Goal: Information Seeking & Learning: Learn about a topic

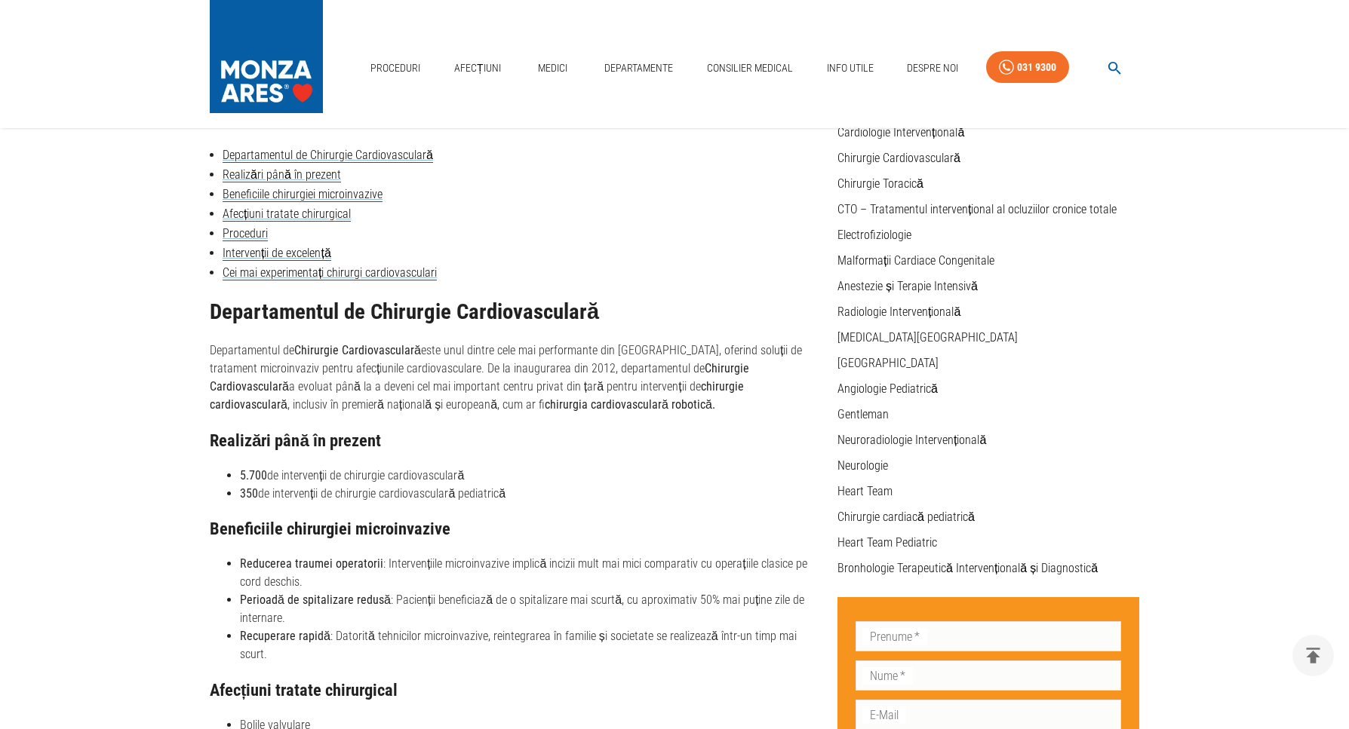
scroll to position [178, 0]
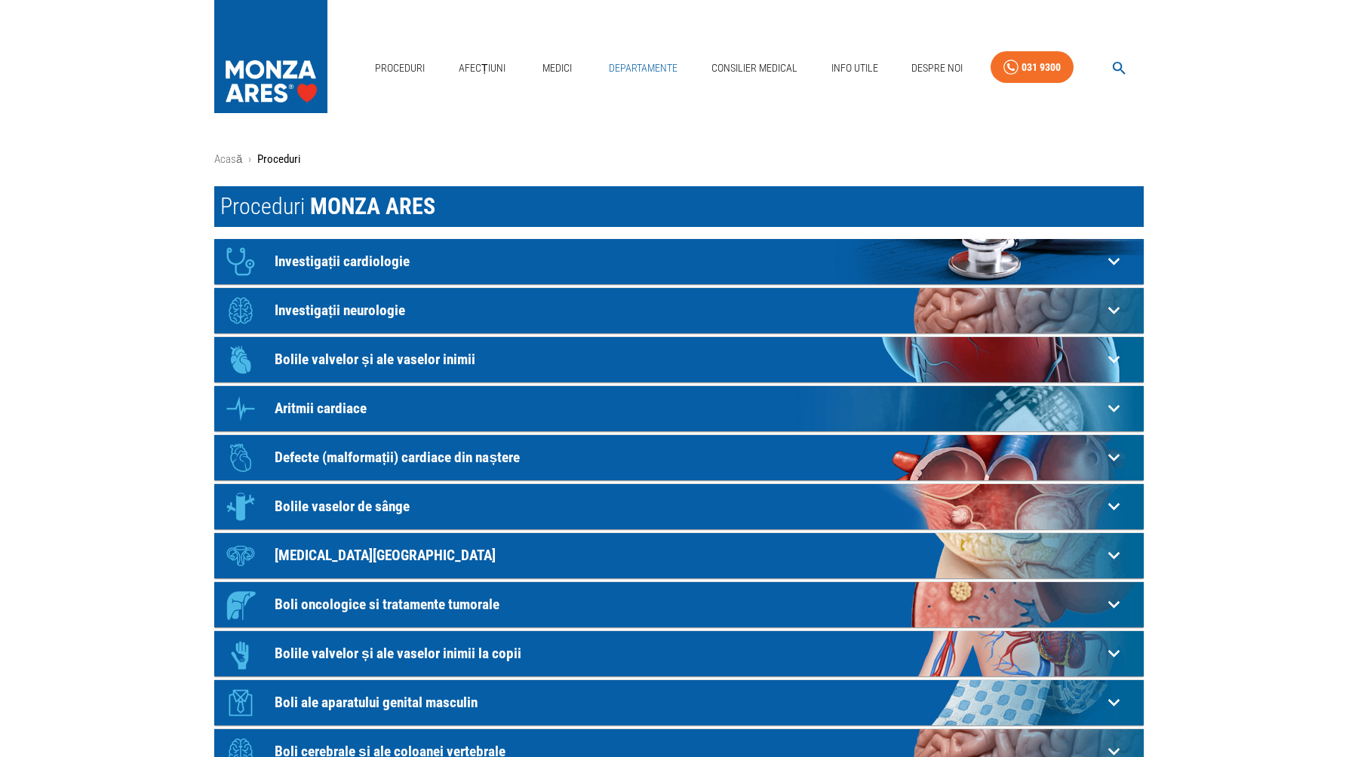
click at [637, 66] on link "Departamente" at bounding box center [643, 68] width 81 height 31
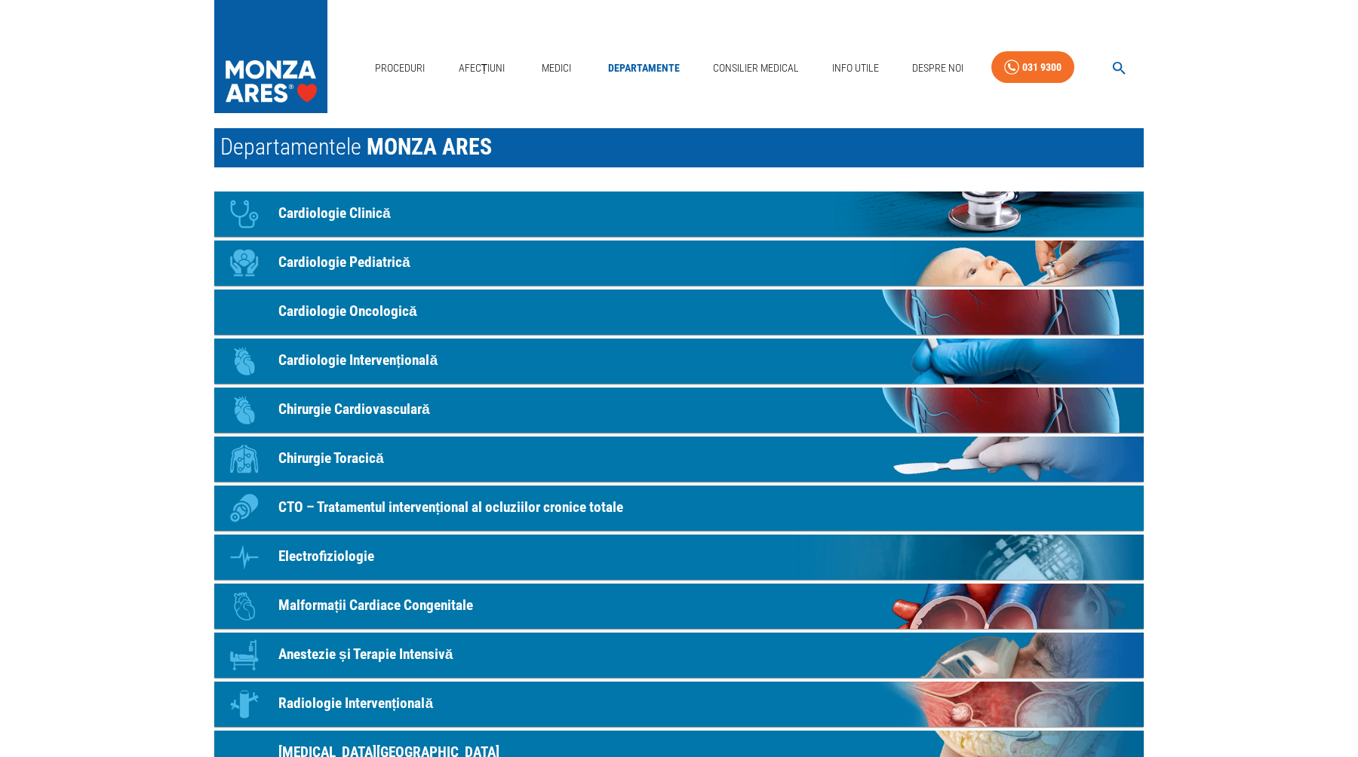
scroll to position [61, 0]
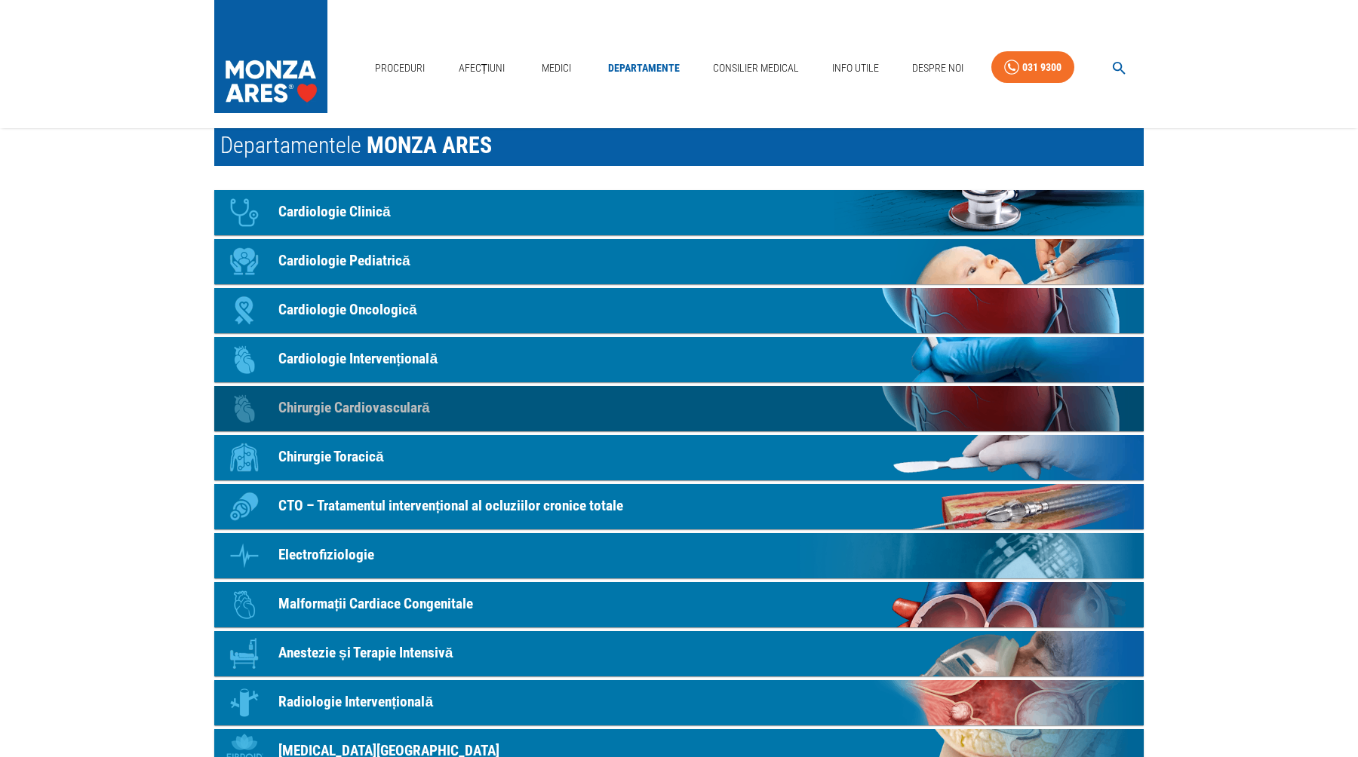
click at [402, 410] on p "Chirurgie Cardiovasculară" at bounding box center [354, 409] width 152 height 22
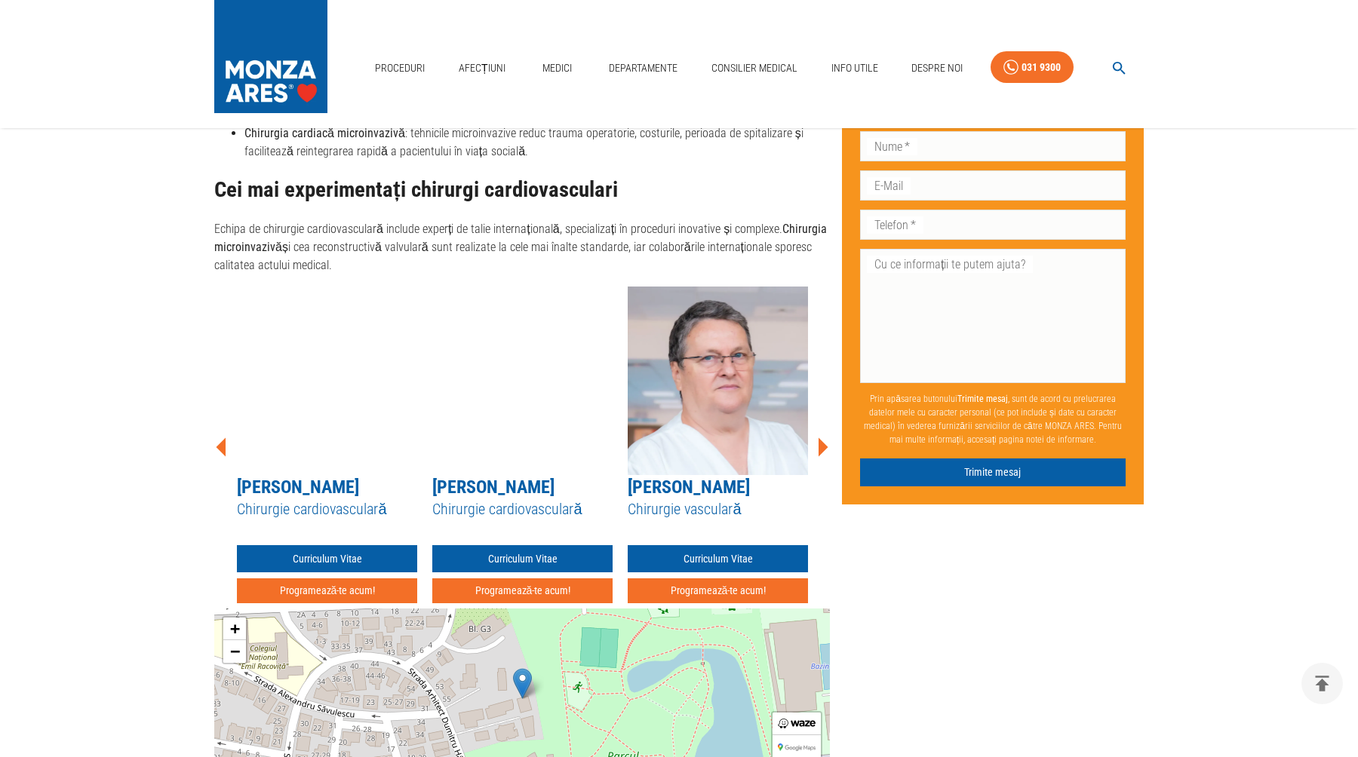
scroll to position [1549, 0]
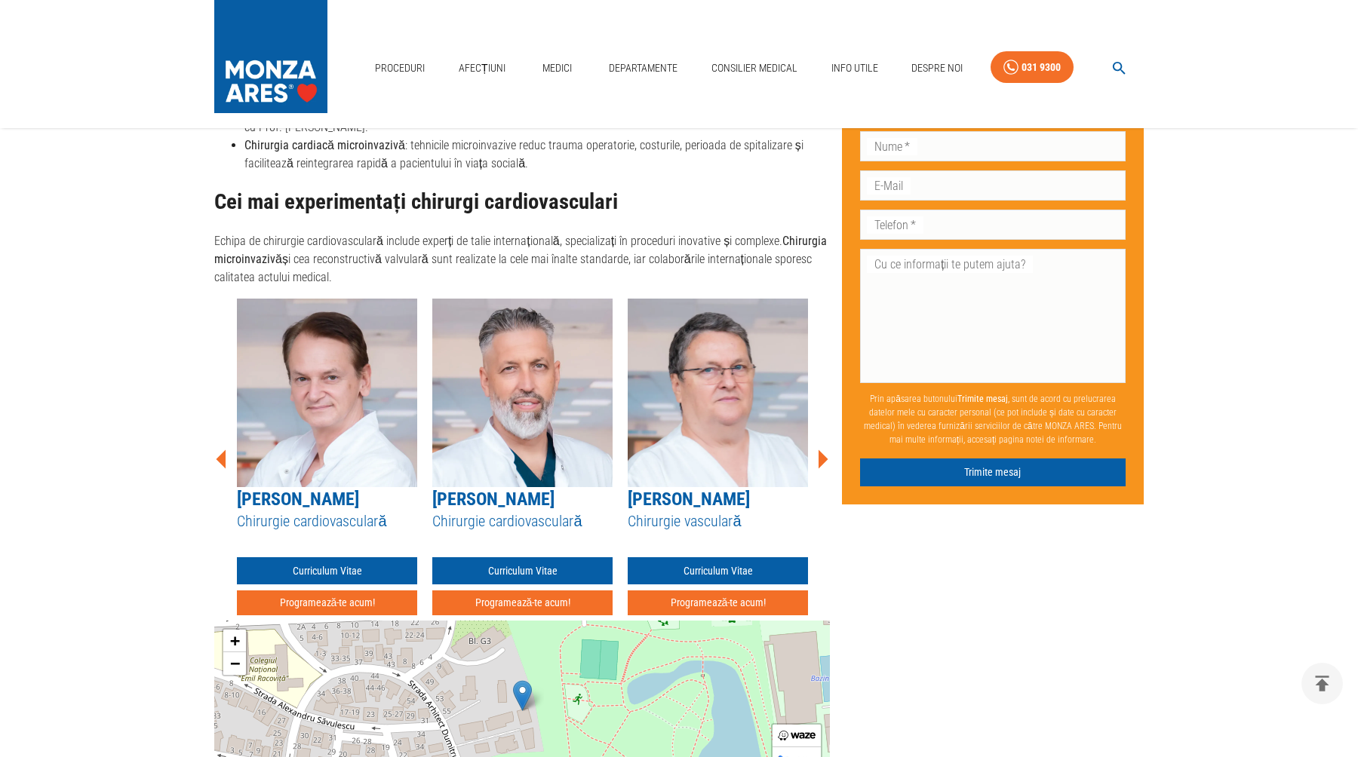
click at [824, 456] on icon at bounding box center [823, 459] width 10 height 19
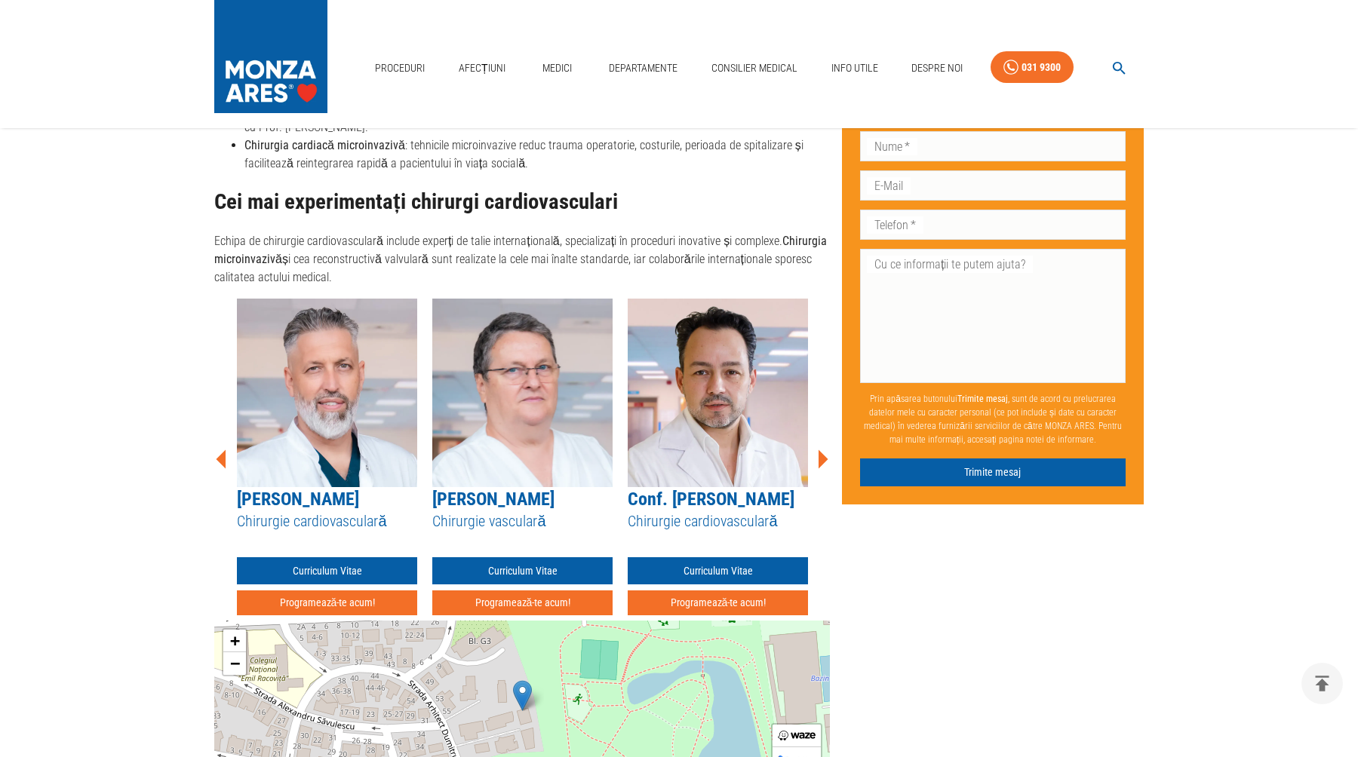
click at [824, 456] on icon at bounding box center [823, 459] width 10 height 19
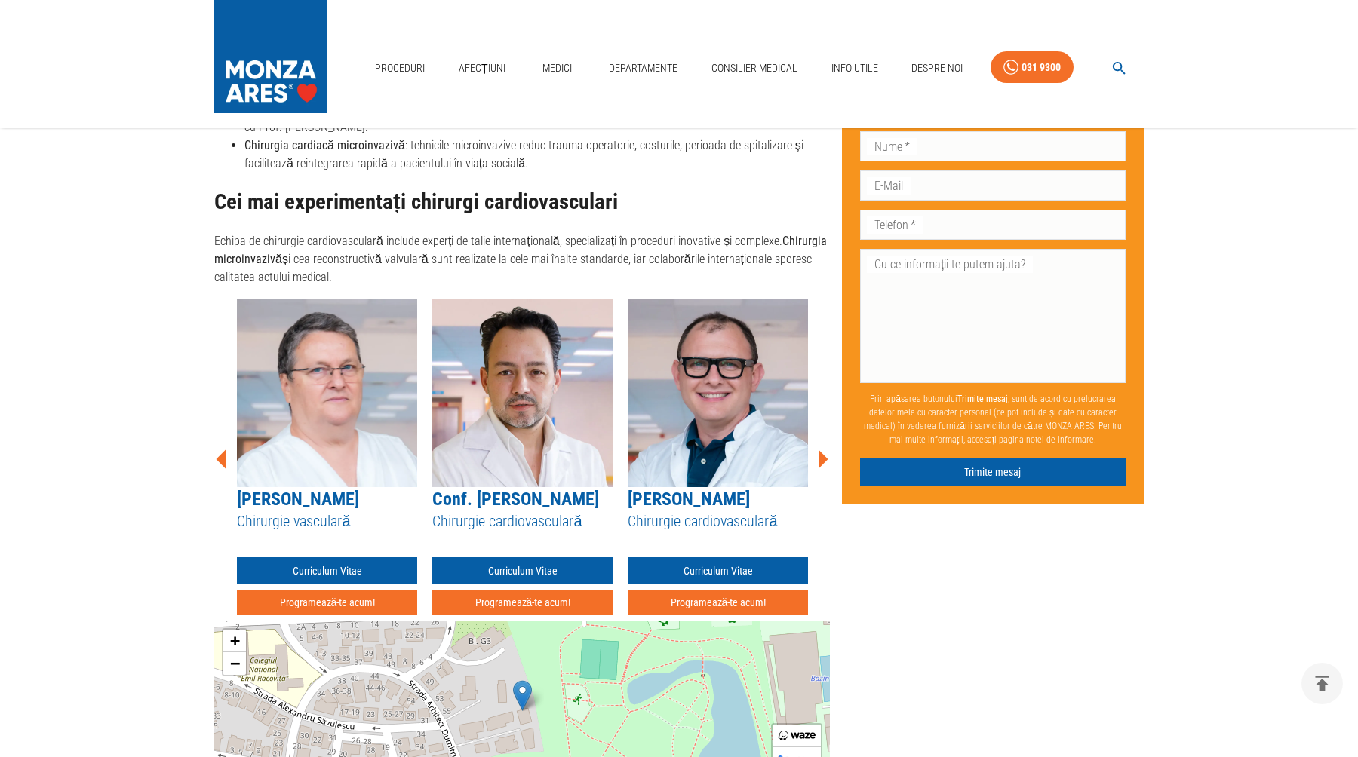
click at [224, 456] on icon at bounding box center [221, 459] width 10 height 19
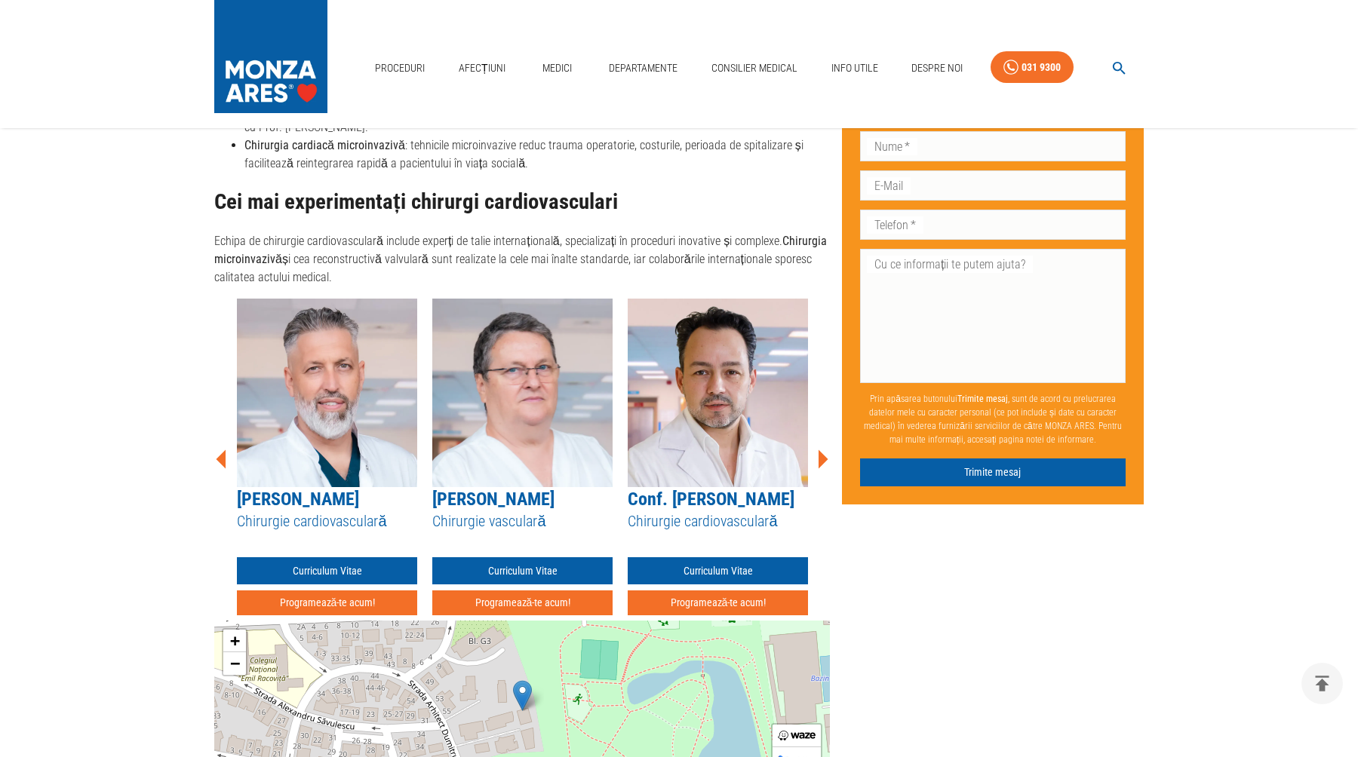
click at [224, 456] on icon at bounding box center [221, 459] width 10 height 19
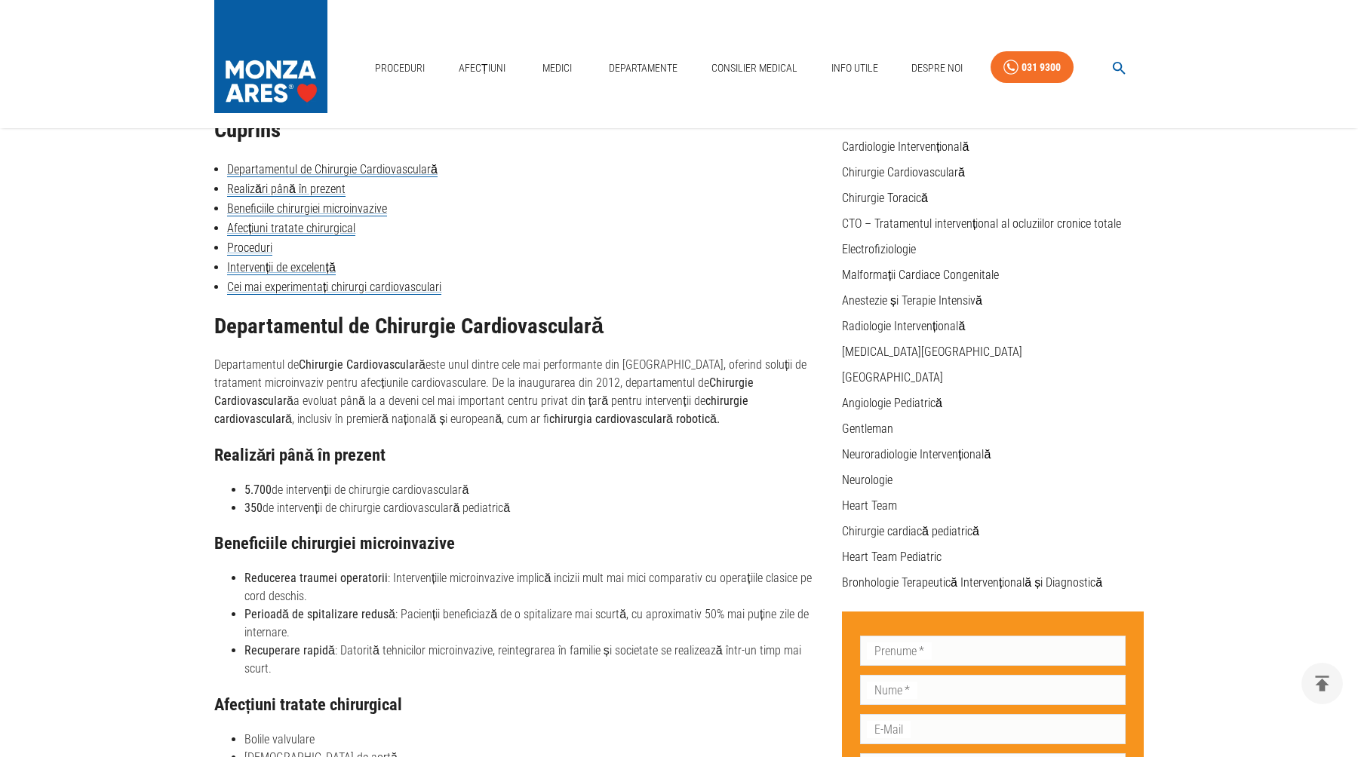
scroll to position [0, 0]
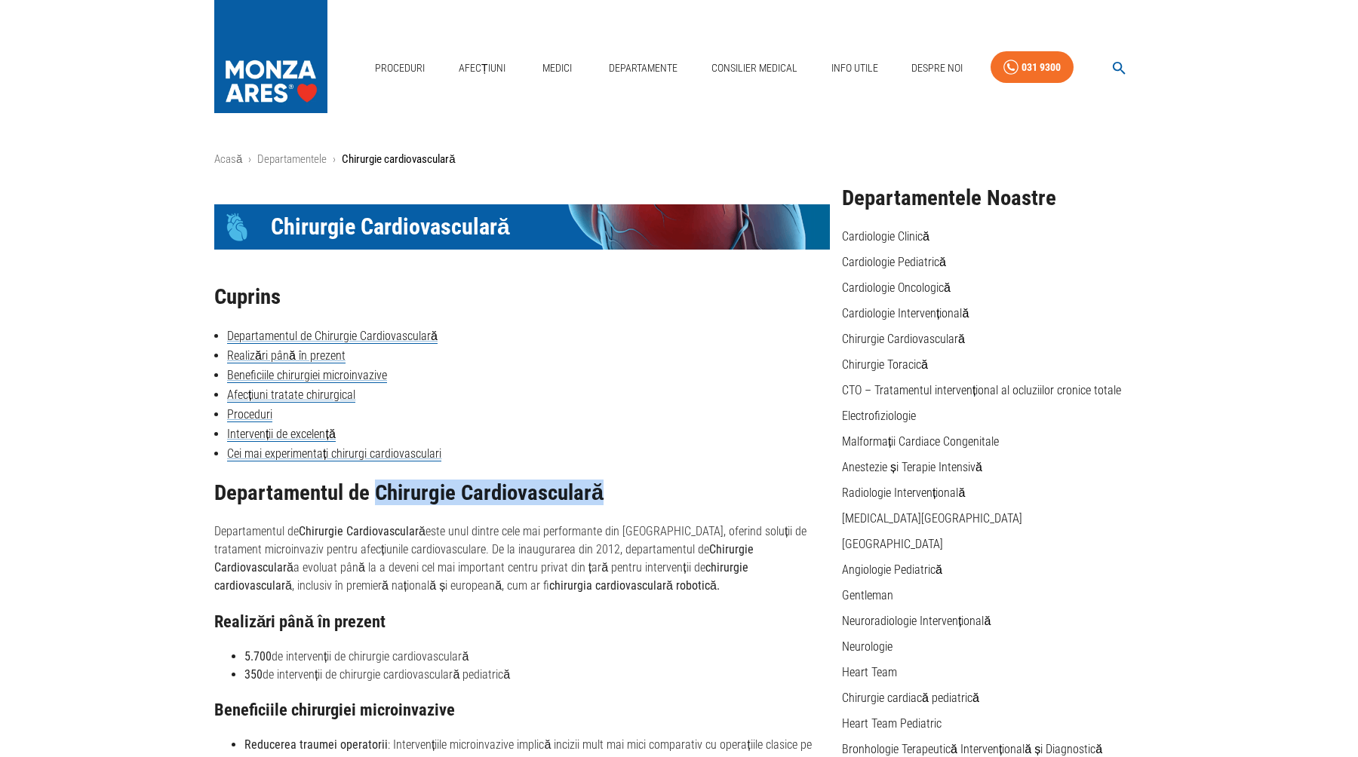
drag, startPoint x: 377, startPoint y: 494, endPoint x: 602, endPoint y: 492, distance: 224.8
click at [602, 492] on h2 "Departamentul de Chirurgie Cardiovasculară" at bounding box center [522, 493] width 616 height 24
copy h2 "Chirurgie Cardiovasculară"
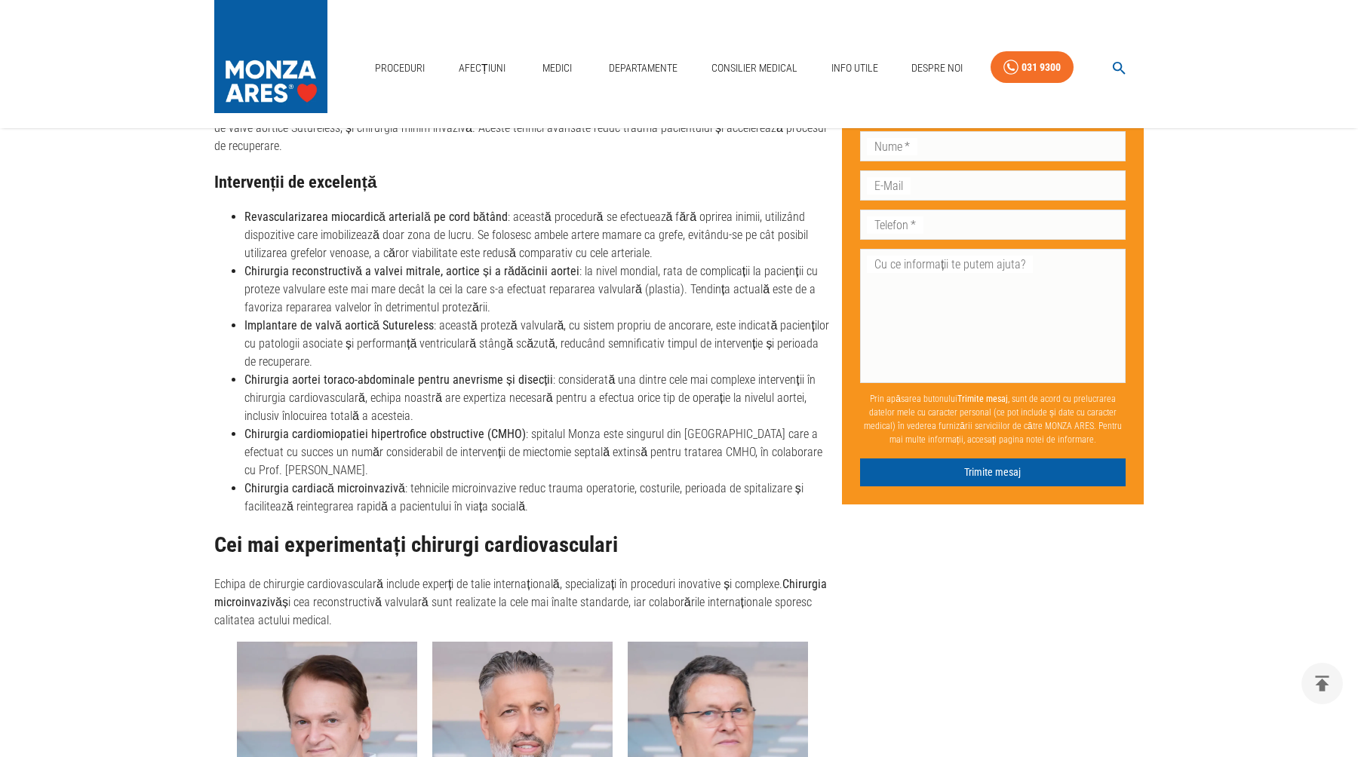
scroll to position [1202, 0]
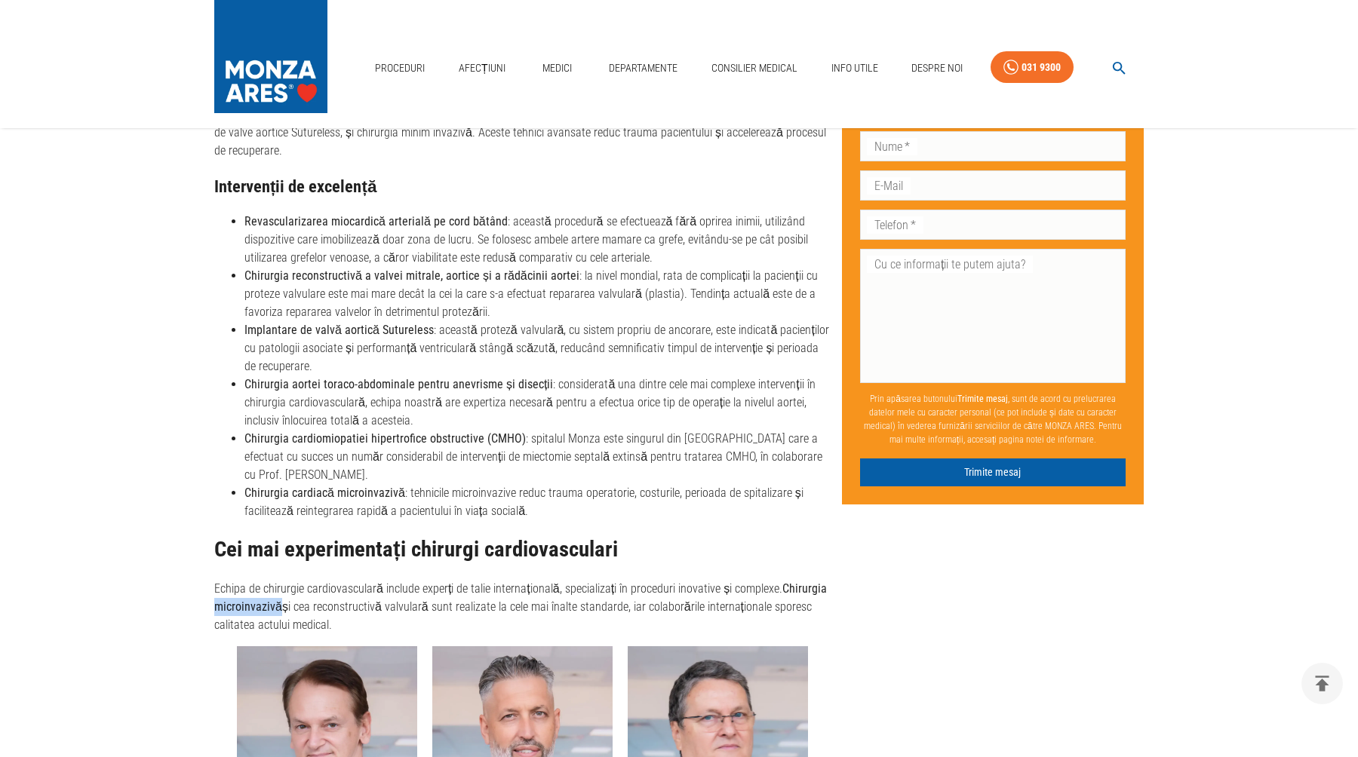
drag, startPoint x: 281, startPoint y: 589, endPoint x: 214, endPoint y: 594, distance: 66.5
click at [214, 594] on p "Echipa de chirurgie cardiovasculară include experți de talie internațională, sp…" at bounding box center [522, 607] width 616 height 54
copy strong "microinvazivă"
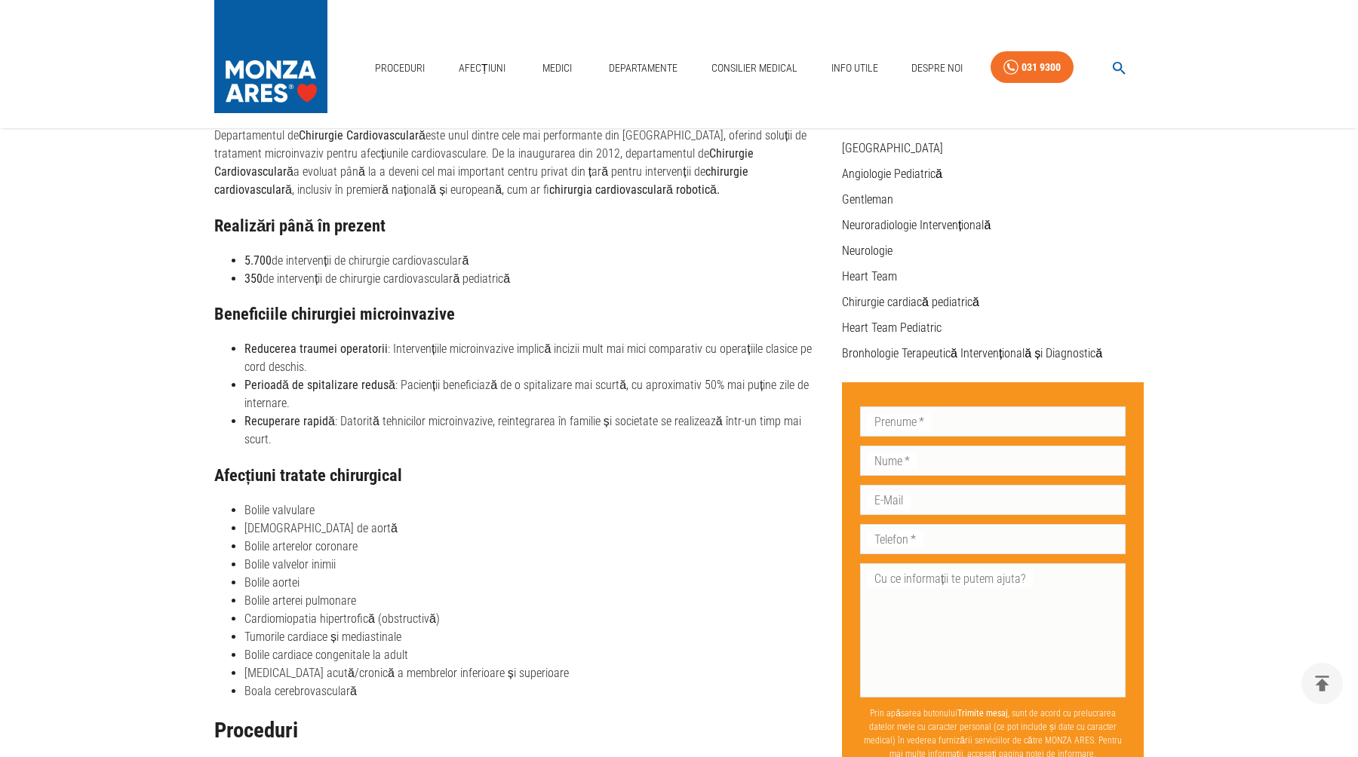
scroll to position [395, 0]
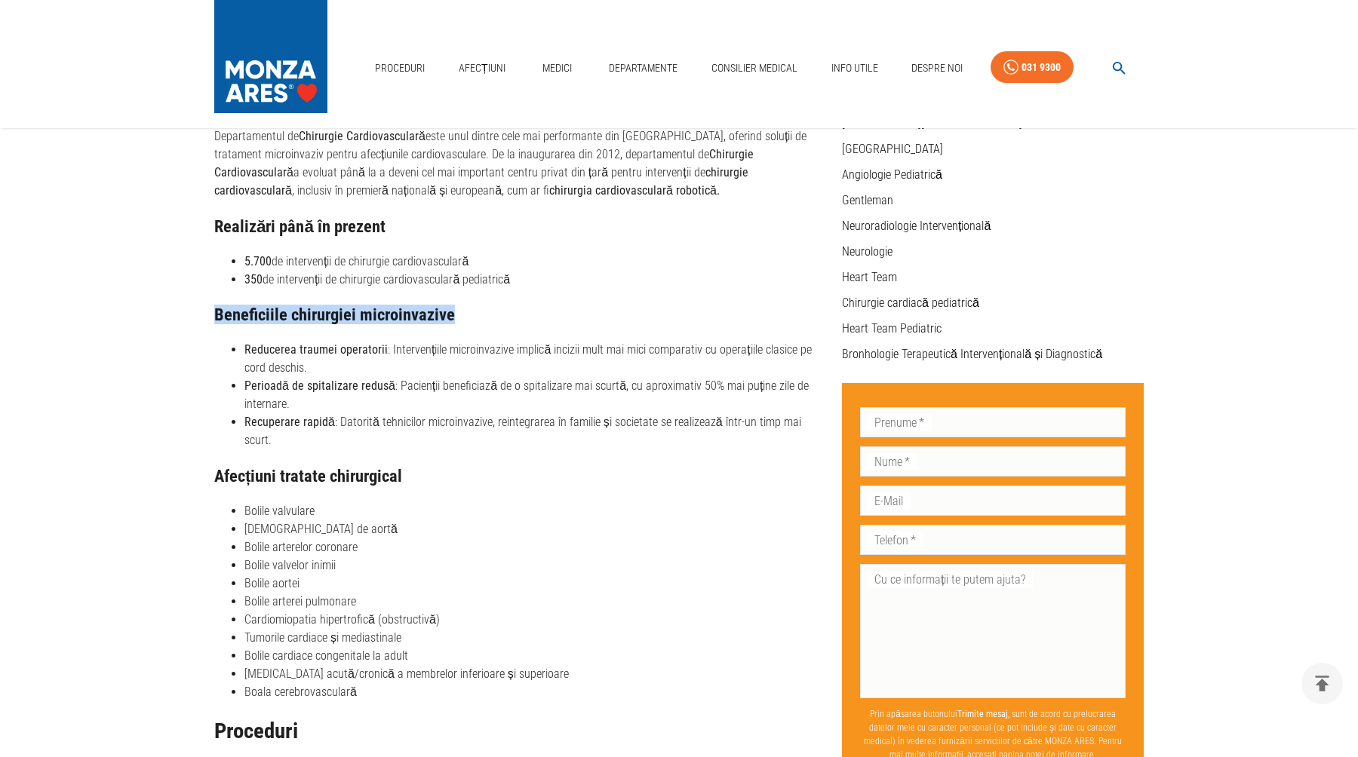
drag, startPoint x: 450, startPoint y: 315, endPoint x: 204, endPoint y: 315, distance: 246.7
copy h3 "Beneficiile chirurgiei microinvazive"
drag, startPoint x: 382, startPoint y: 350, endPoint x: 244, endPoint y: 351, distance: 138.8
click at [244, 351] on li "Reducerea traumei operatorii : Intervențiile microinvazive implică incizii mult…" at bounding box center [536, 359] width 585 height 36
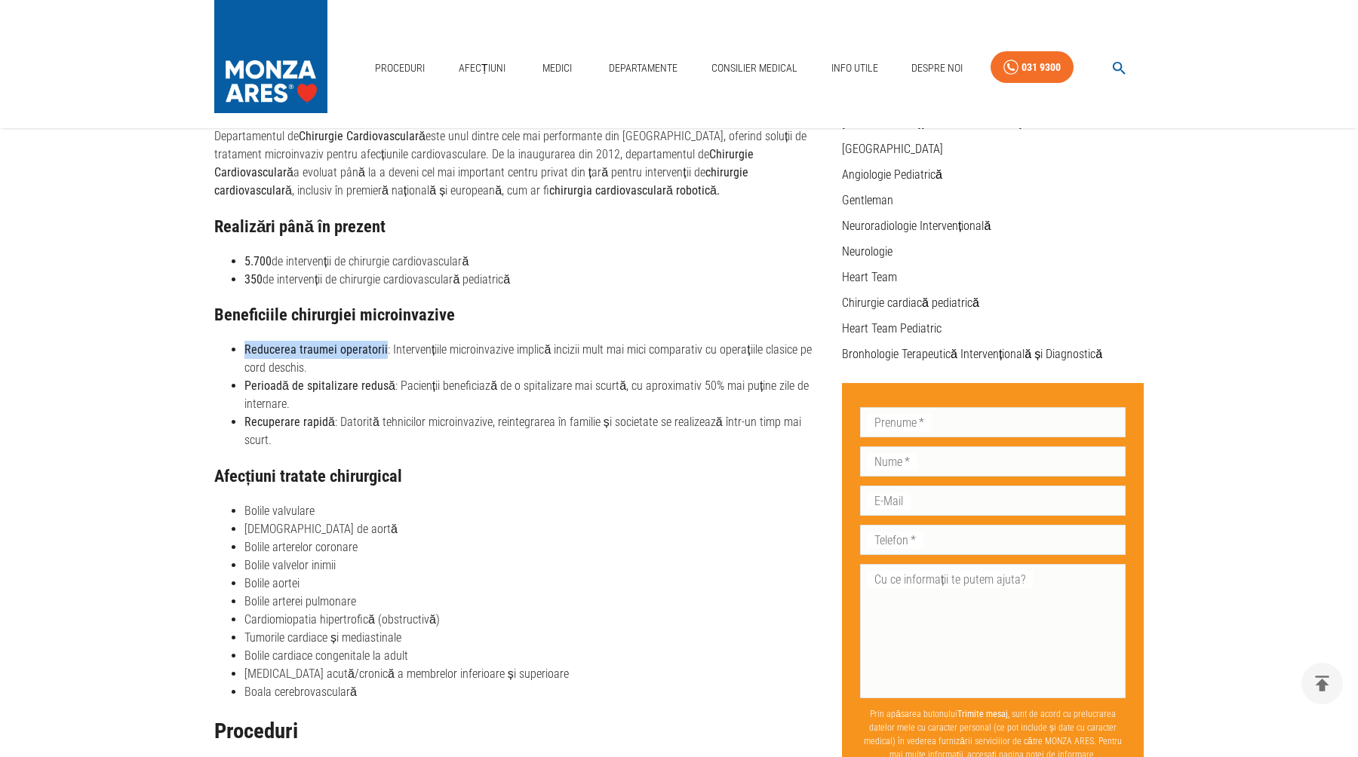
copy strong "Reducerea traumei operatorii"
drag, startPoint x: 387, startPoint y: 387, endPoint x: 244, endPoint y: 387, distance: 143.3
click at [244, 387] on ul "Reducerea traumei operatorii : Intervențiile microinvazive implică incizii mult…" at bounding box center [522, 395] width 616 height 109
copy strong "Perioadă de spitalizare redusă"
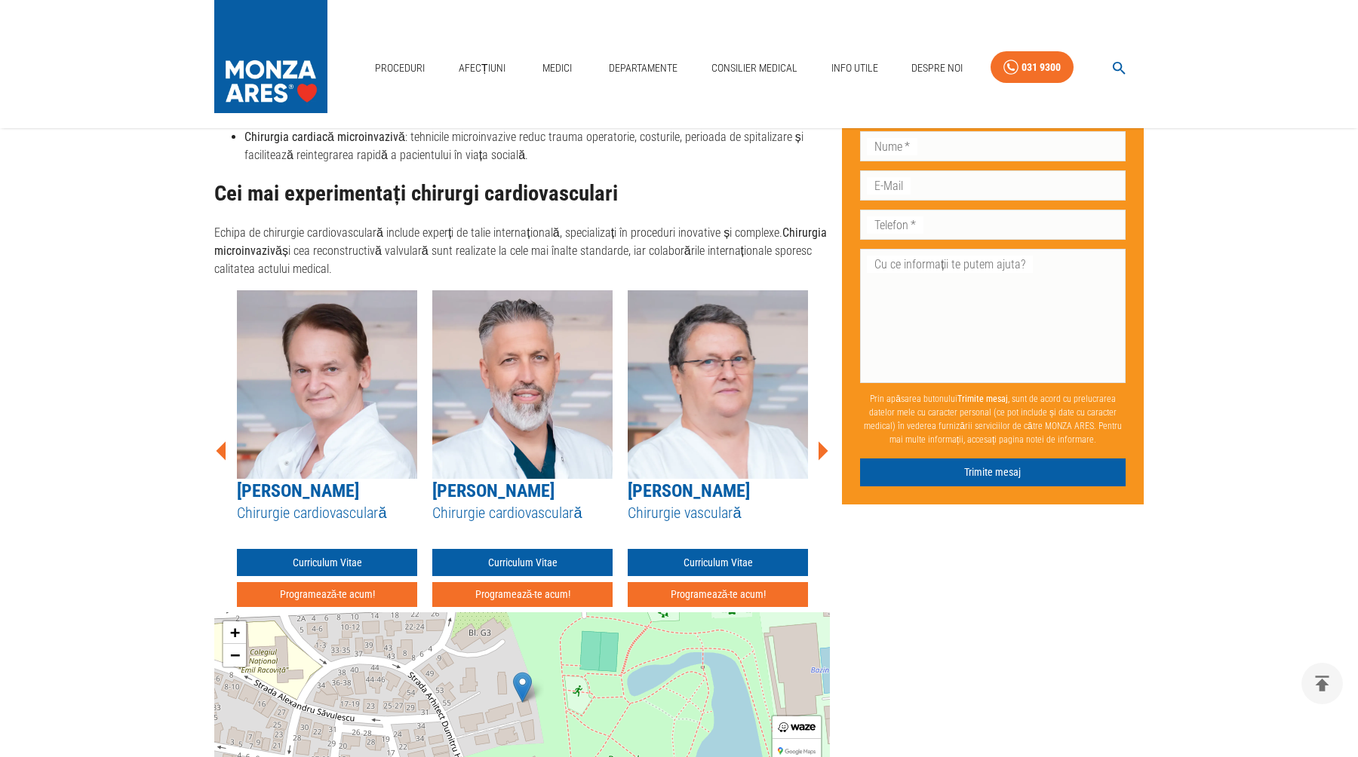
scroll to position [1562, 0]
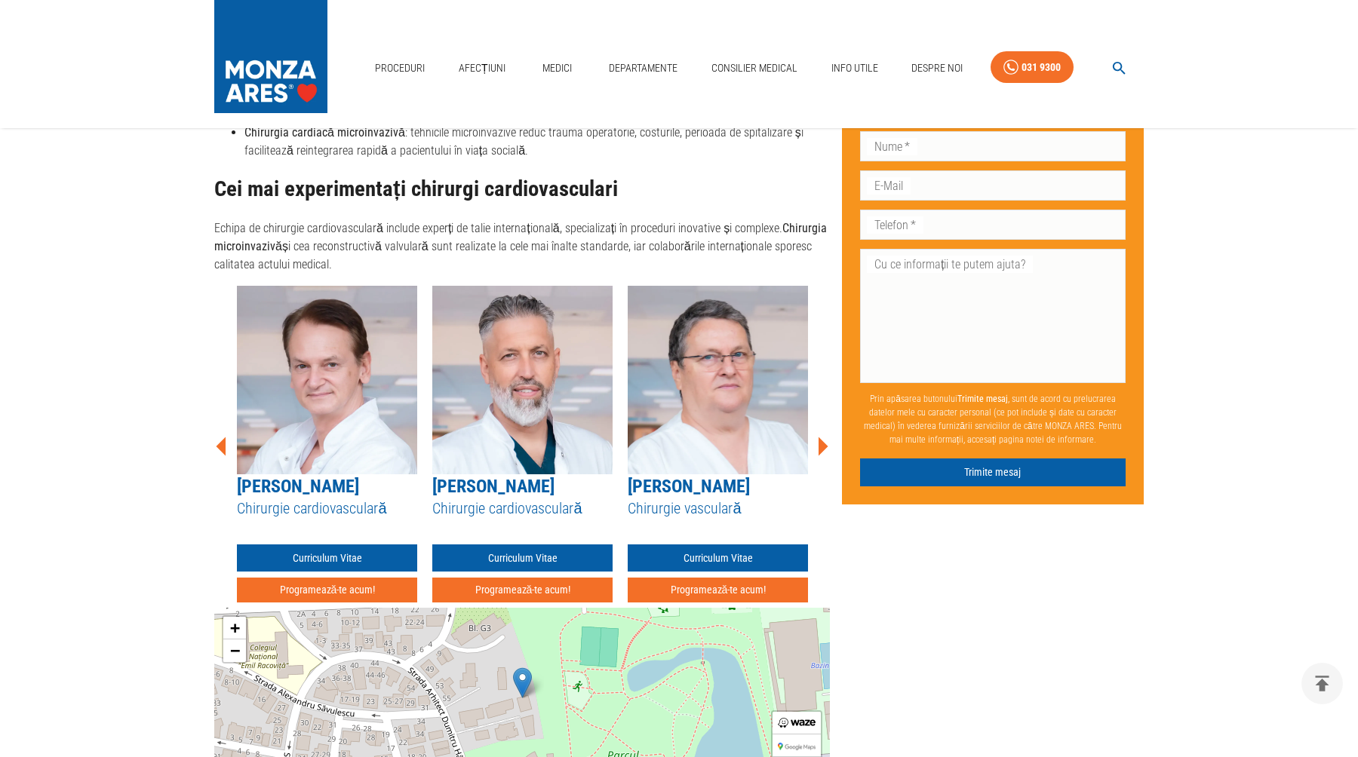
click at [355, 476] on link "[PERSON_NAME]" at bounding box center [298, 486] width 122 height 21
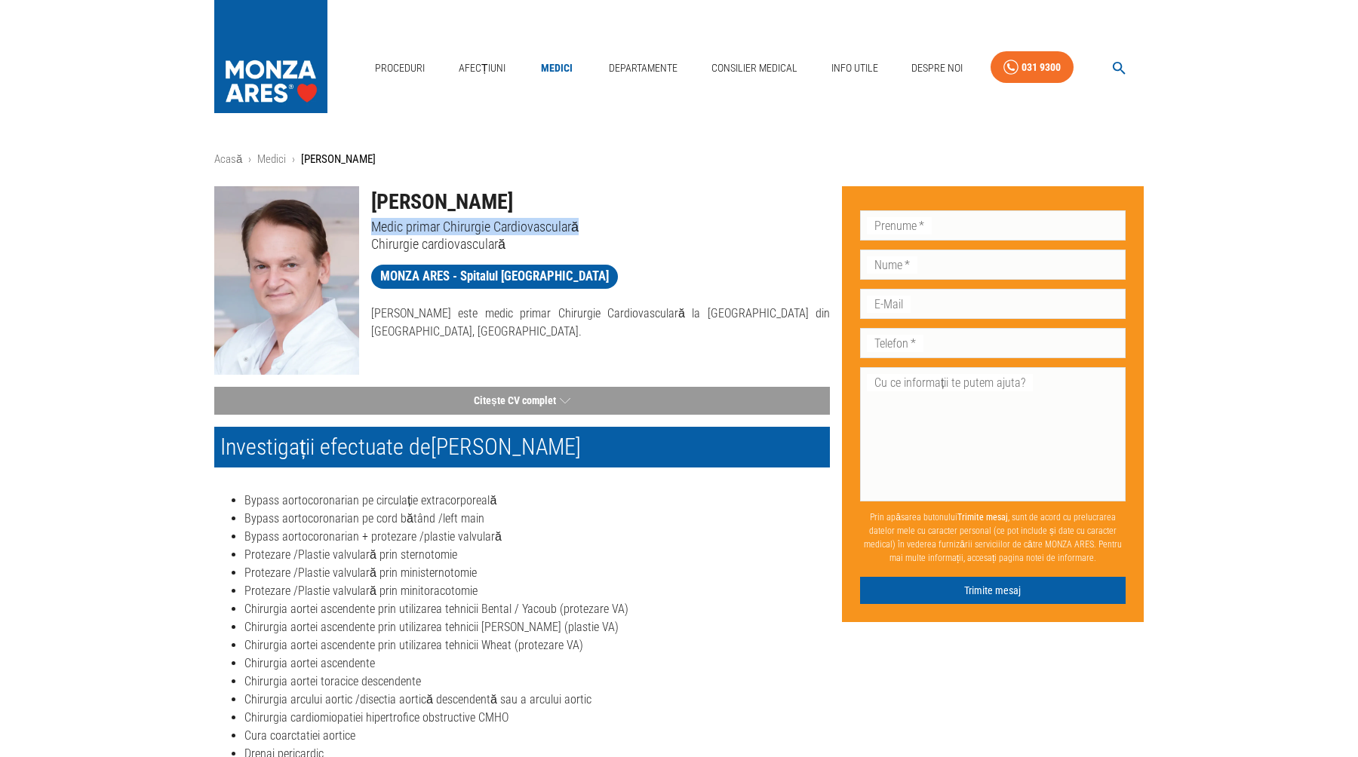
drag, startPoint x: 579, startPoint y: 228, endPoint x: 372, endPoint y: 227, distance: 206.7
click at [372, 227] on p "Medic primar Chirurgie Cardiovasculară" at bounding box center [600, 226] width 459 height 17
copy p "Medic primar Chirurgie Cardiovasculară"
click at [484, 501] on li "Bypass aortocoronarian pe circulație extracorporeală" at bounding box center [536, 501] width 585 height 18
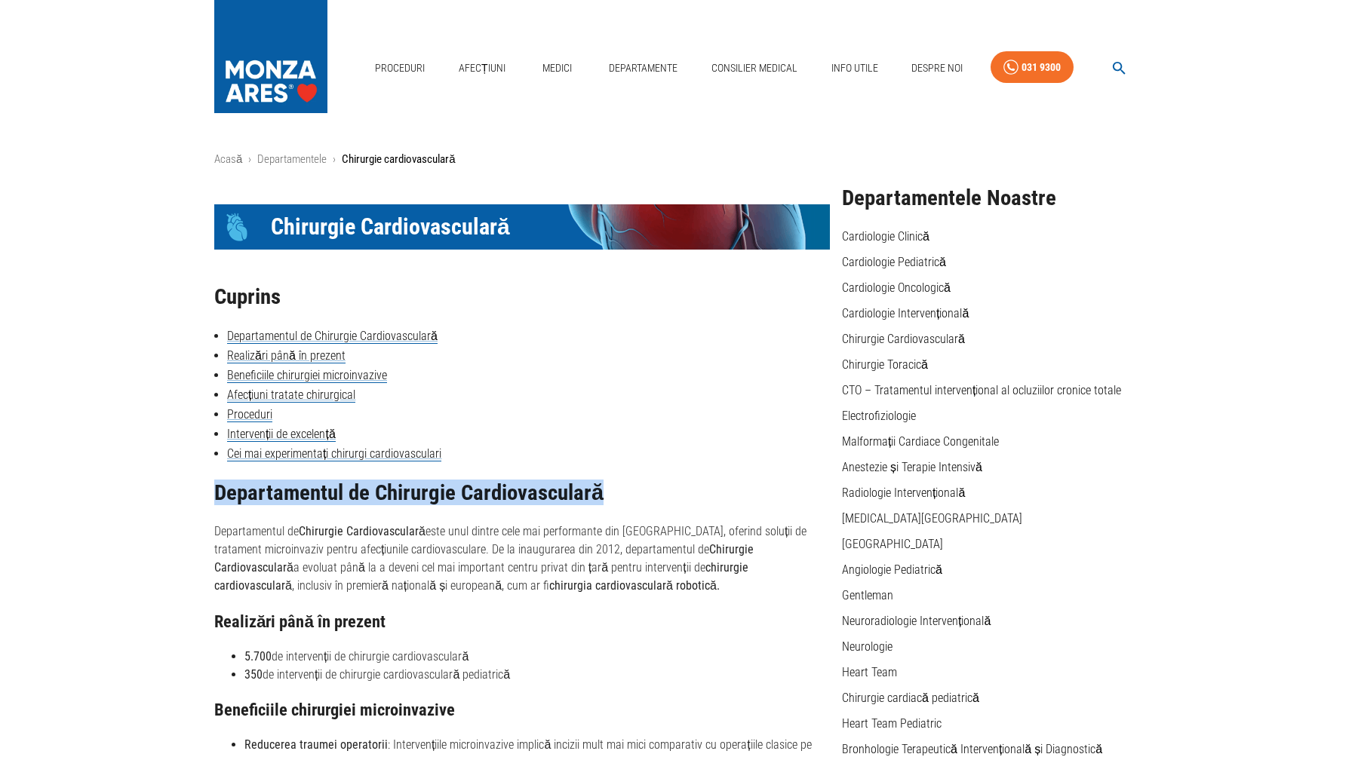
drag, startPoint x: 597, startPoint y: 496, endPoint x: 208, endPoint y: 484, distance: 389.4
copy h2 "Departamentul de Chirurgie Cardiovasculară"
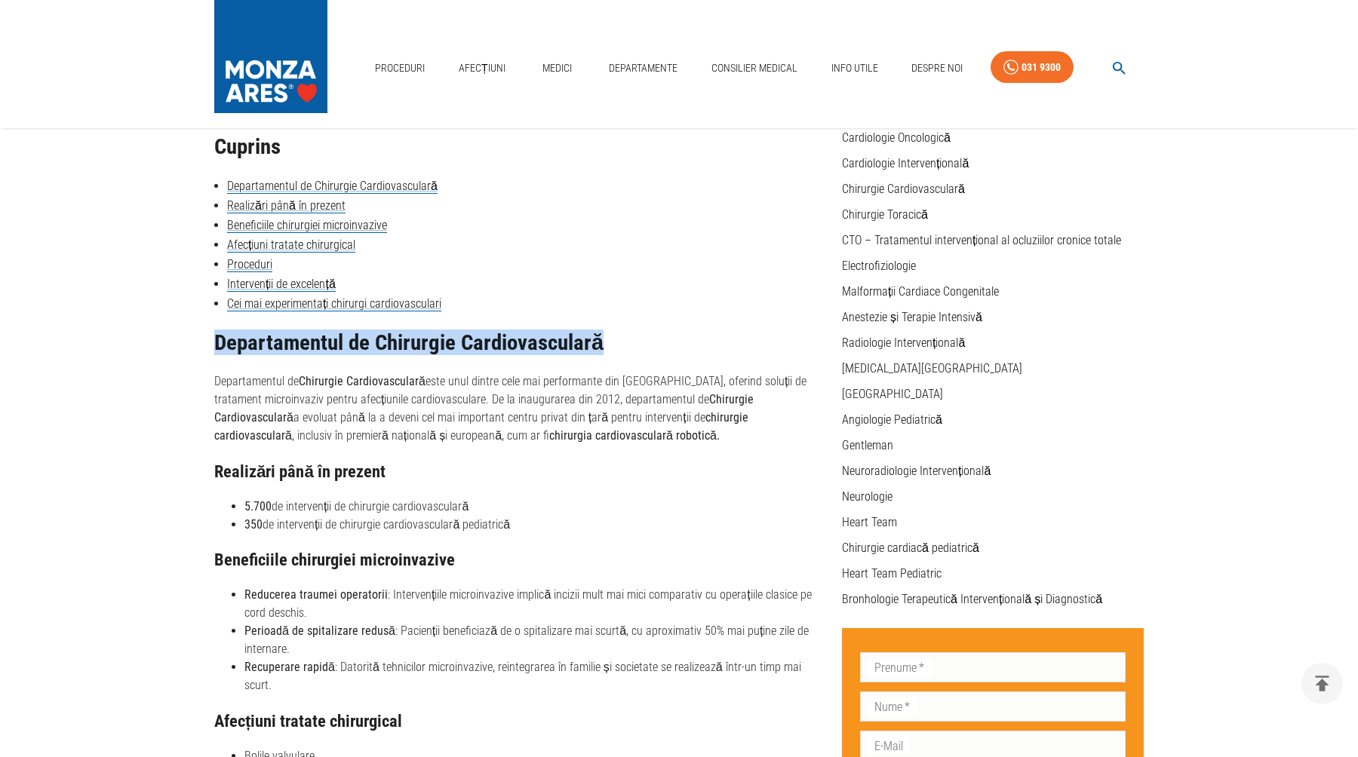
scroll to position [153, 0]
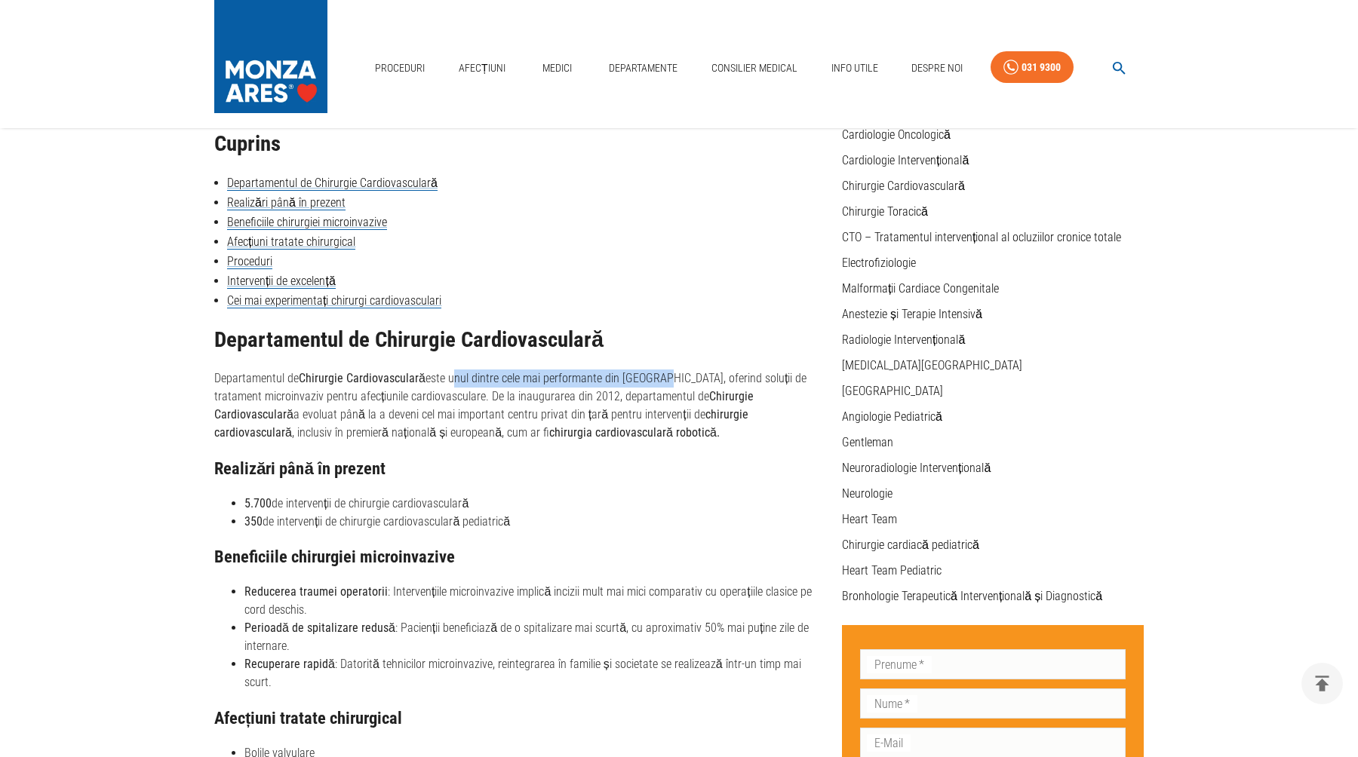
drag, startPoint x: 448, startPoint y: 379, endPoint x: 659, endPoint y: 375, distance: 211.3
click at [659, 375] on p "Departamentul de Chirurgie Cardiovasculară este unul dintre cele mai performant…" at bounding box center [522, 406] width 616 height 72
copy p "unul dintre cele mai performante din [GEOGRAPHIC_DATA]"
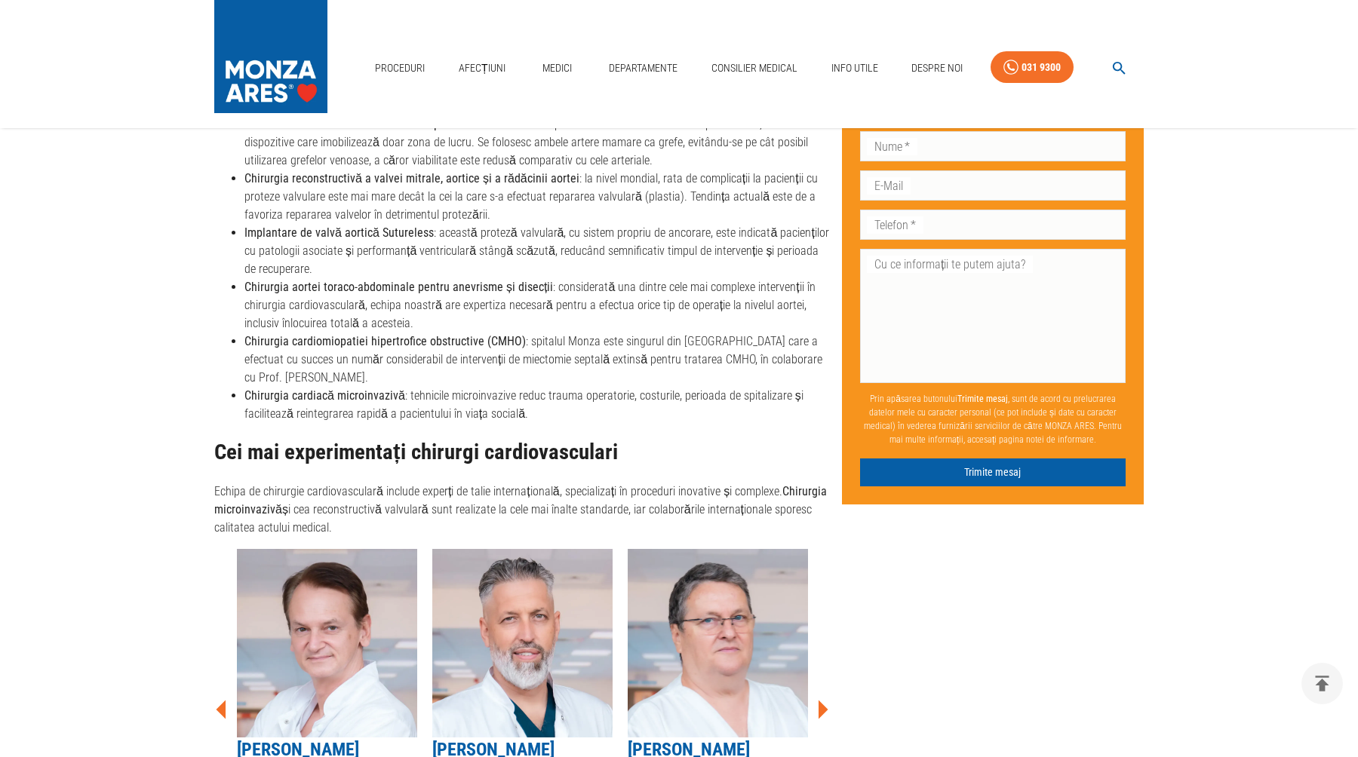
scroll to position [1298, 0]
drag, startPoint x: 777, startPoint y: 472, endPoint x: 281, endPoint y: 495, distance: 496.9
click at [281, 495] on p "Echipa de chirurgie cardiovasculară include experți de talie internațională, sp…" at bounding box center [522, 511] width 616 height 54
copy strong "Chirurgia microinvazivă"
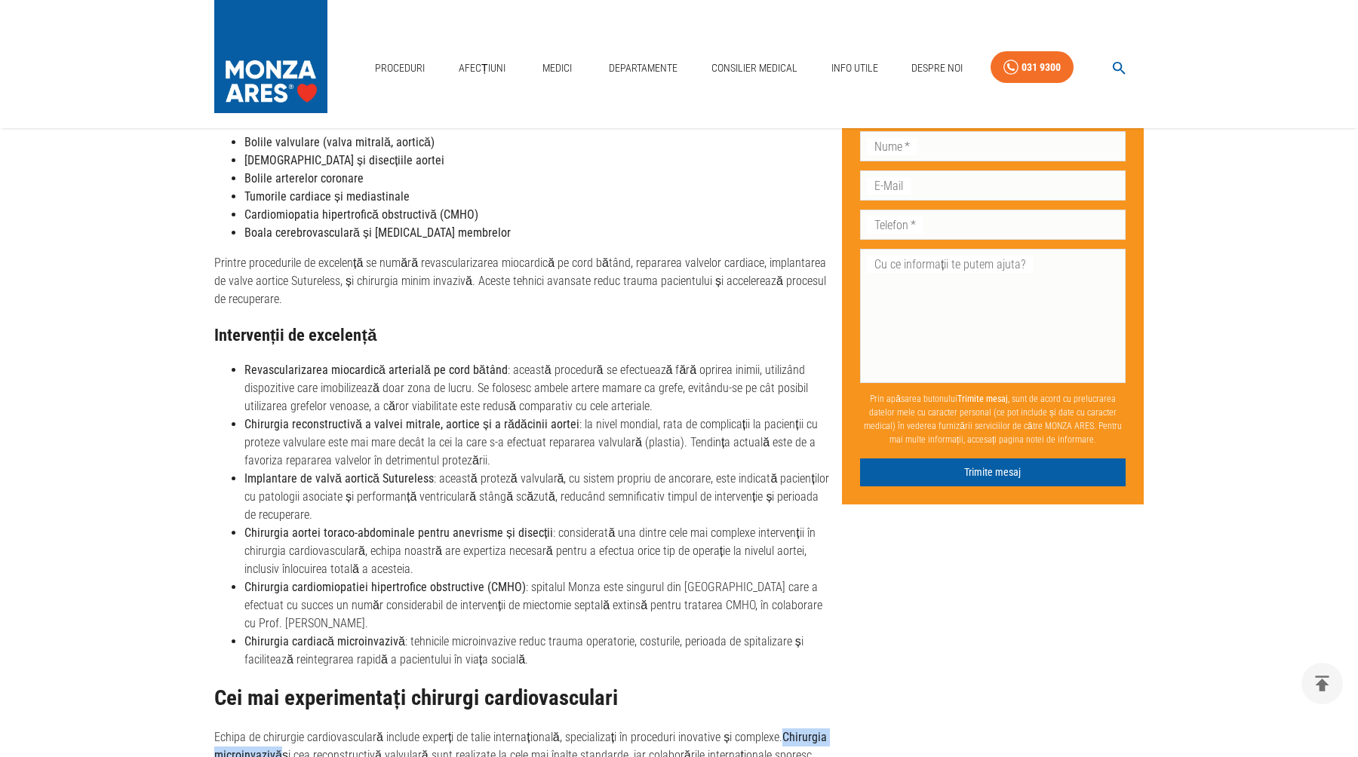
scroll to position [1049, 0]
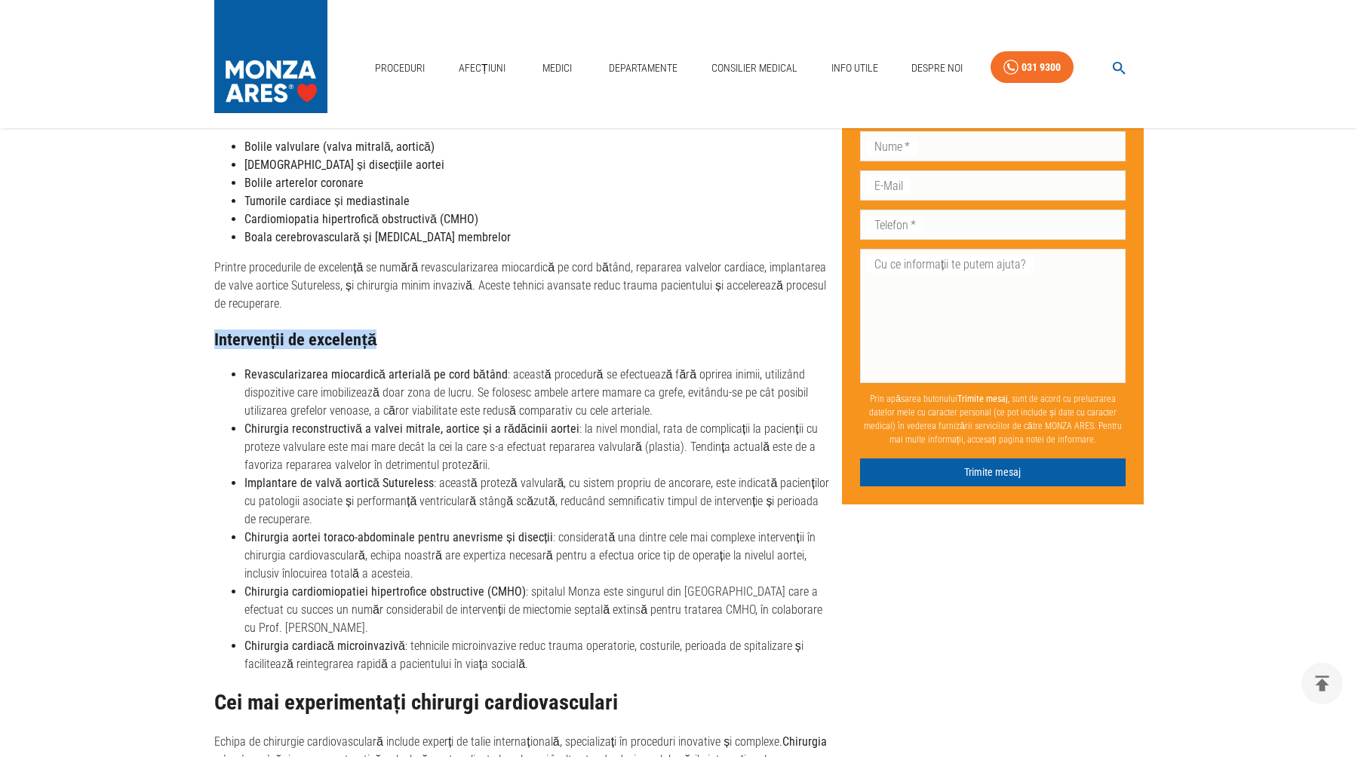
drag, startPoint x: 372, startPoint y: 320, endPoint x: 196, endPoint y: 318, distance: 175.8
click at [196, 318] on div "Acasă › Departamentele › Chirurgie cardiovasculară Icon Chirurgie Cardiovascula…" at bounding box center [679, 251] width 966 height 2299
copy h3 "Intervenții de excelență"
